Goal: Information Seeking & Learning: Learn about a topic

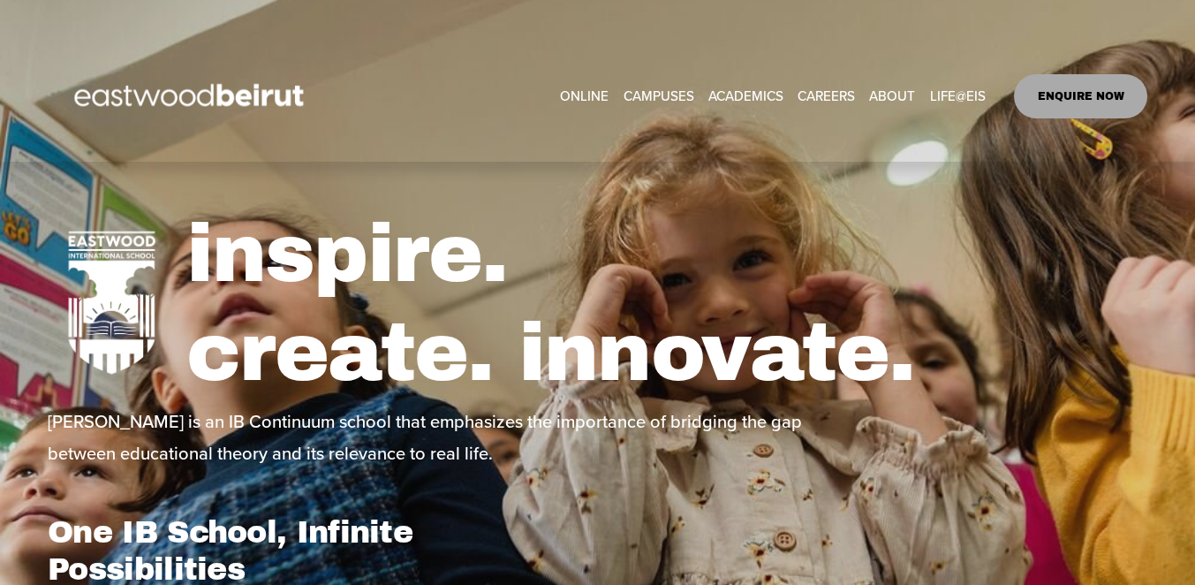
click at [0, 0] on span "About" at bounding box center [0, 0] width 0 height 0
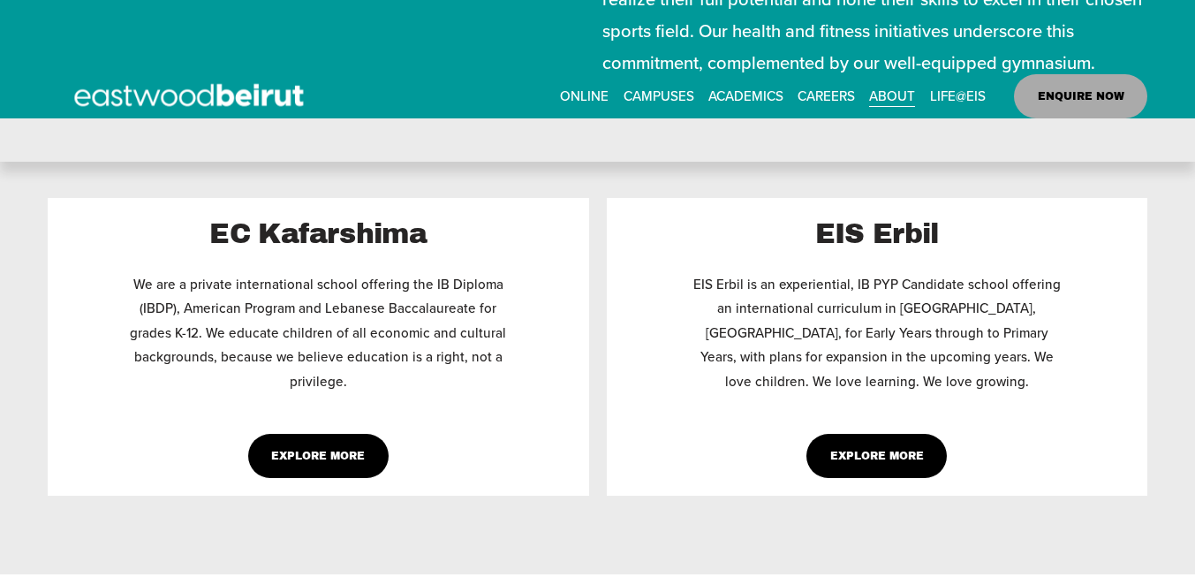
scroll to position [1192, 0]
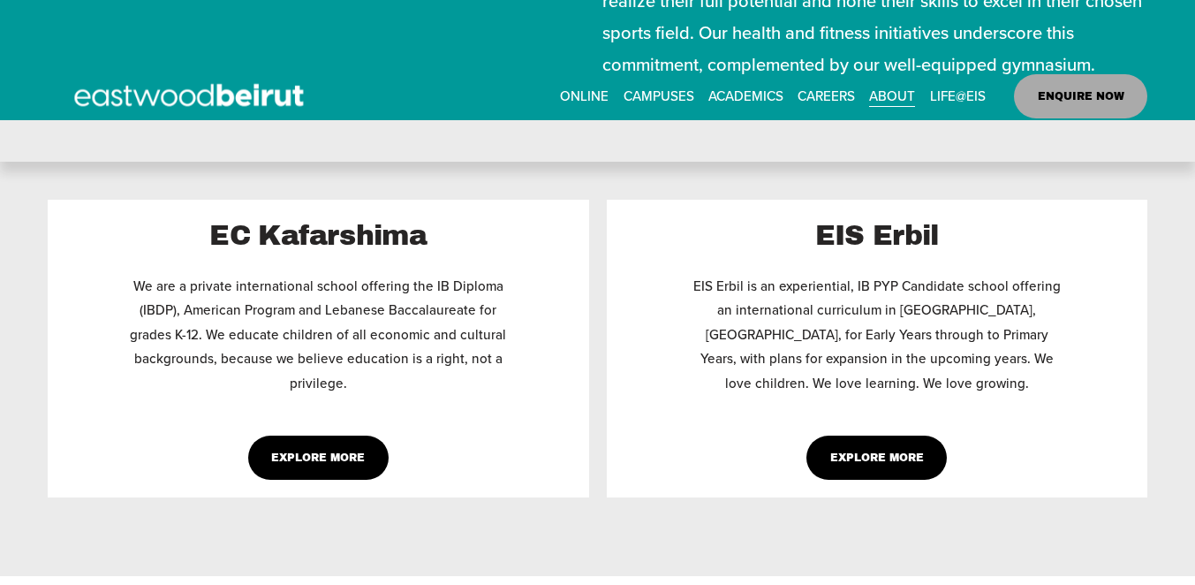
click at [382, 235] on h2 "EC Kafarshima" at bounding box center [318, 235] width 379 height 37
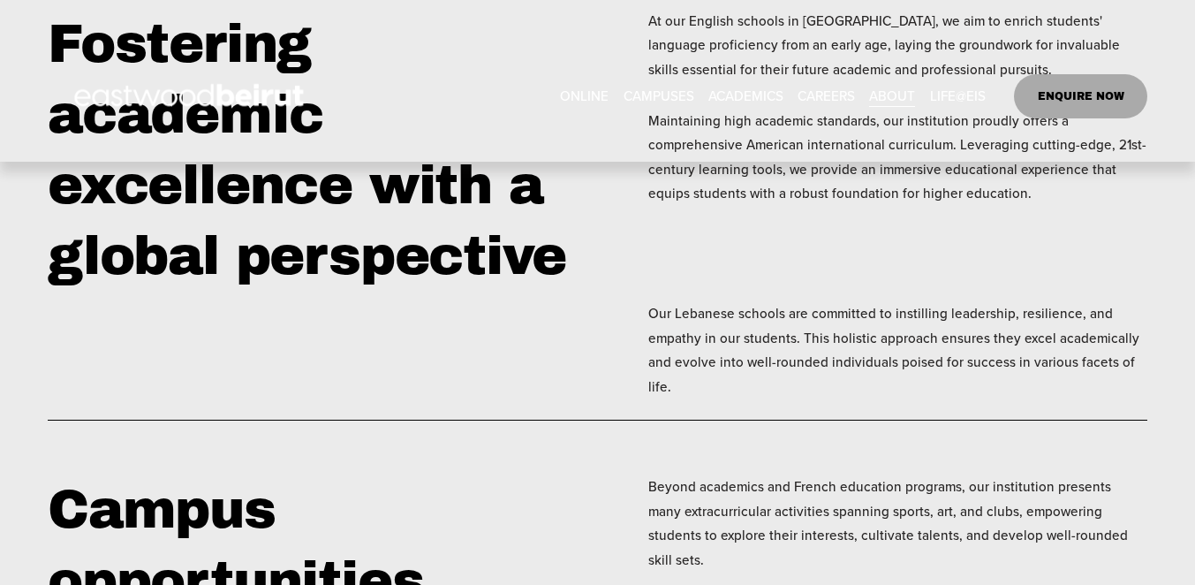
scroll to position [2746, 0]
